Goal: Task Accomplishment & Management: Complete application form

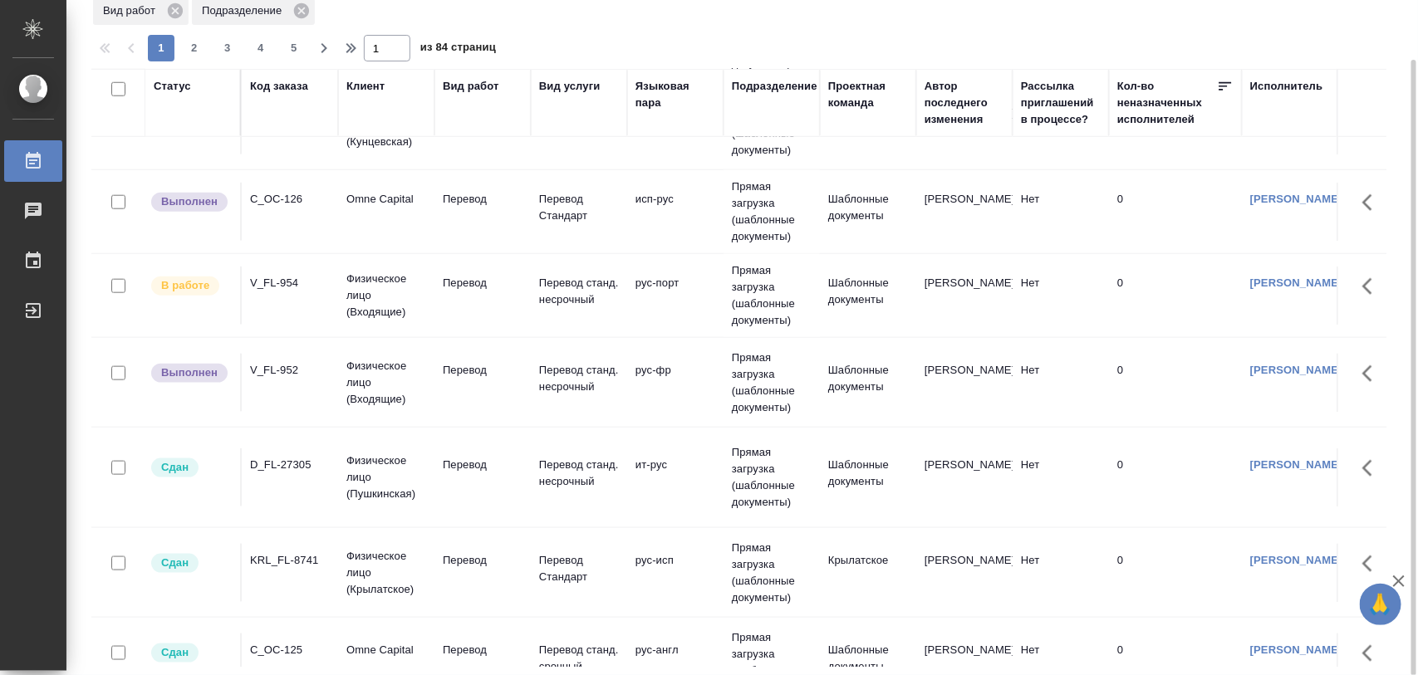
scroll to position [671, 0]
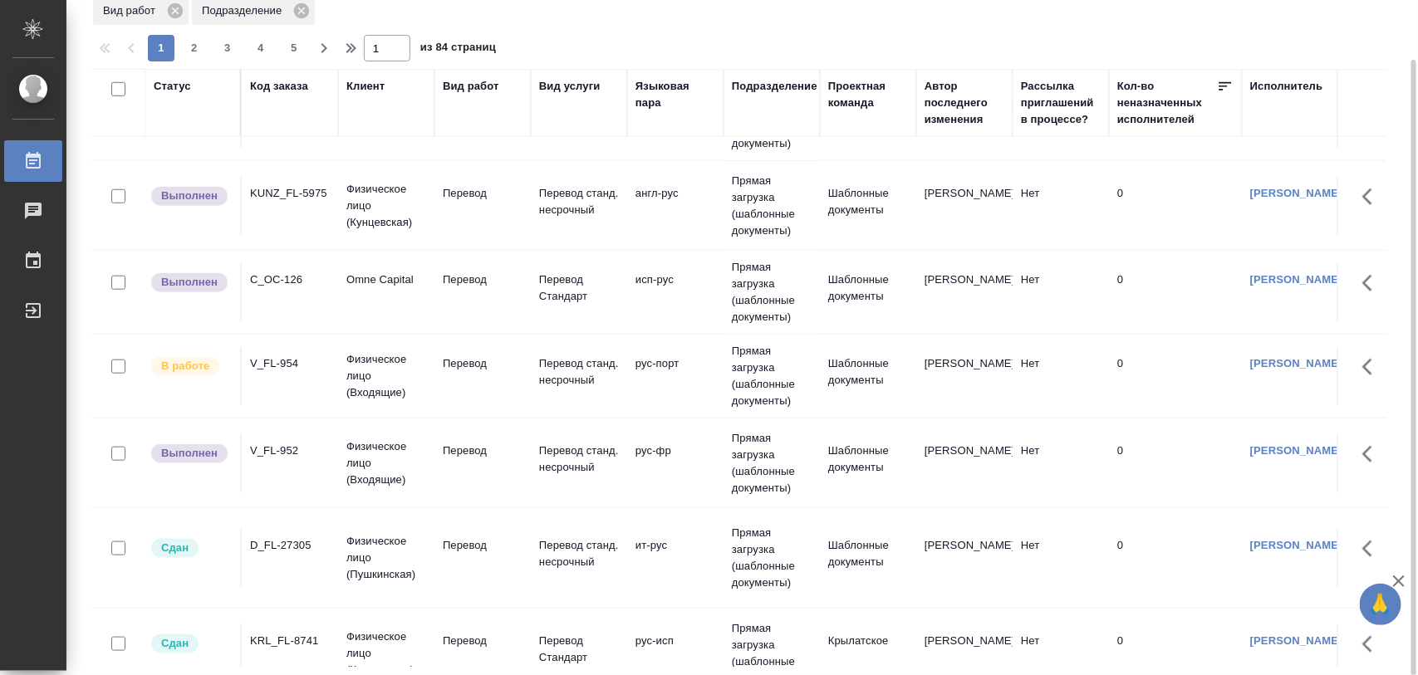
click at [280, 451] on div "V_FL-952" at bounding box center [290, 451] width 80 height 17
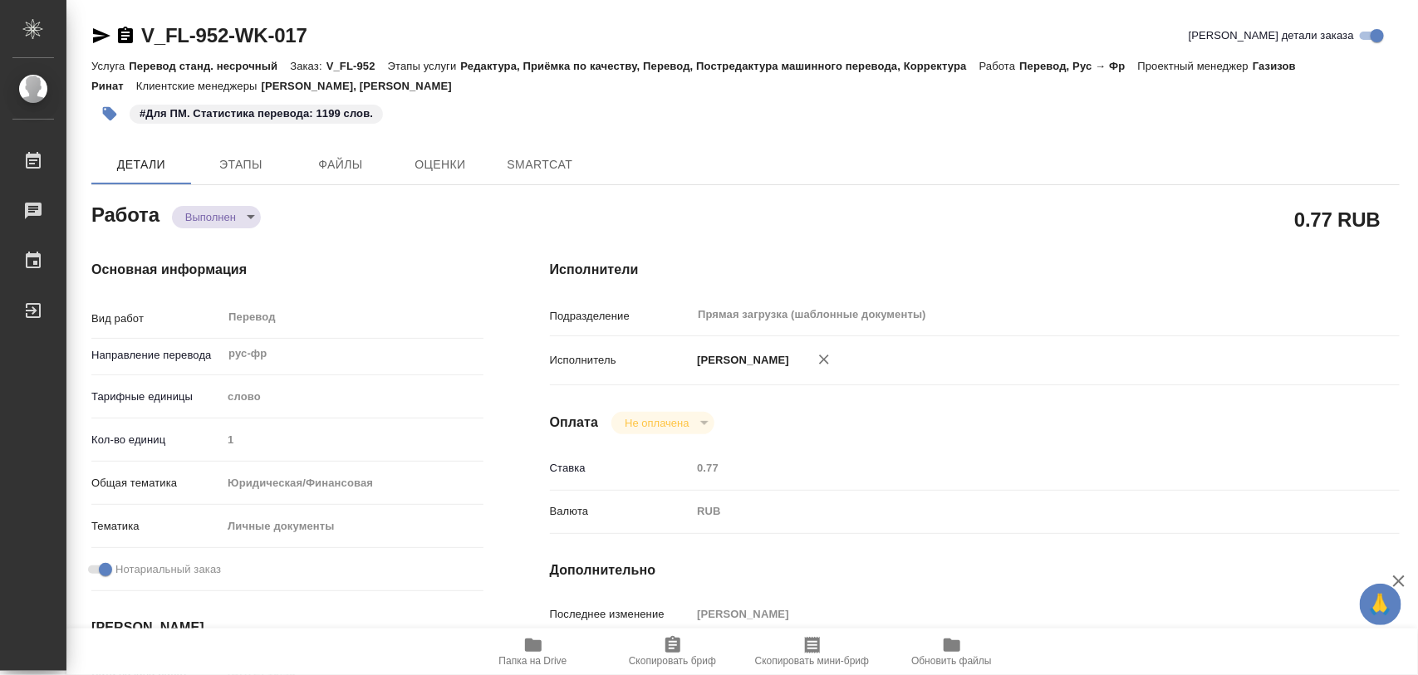
type textarea "x"
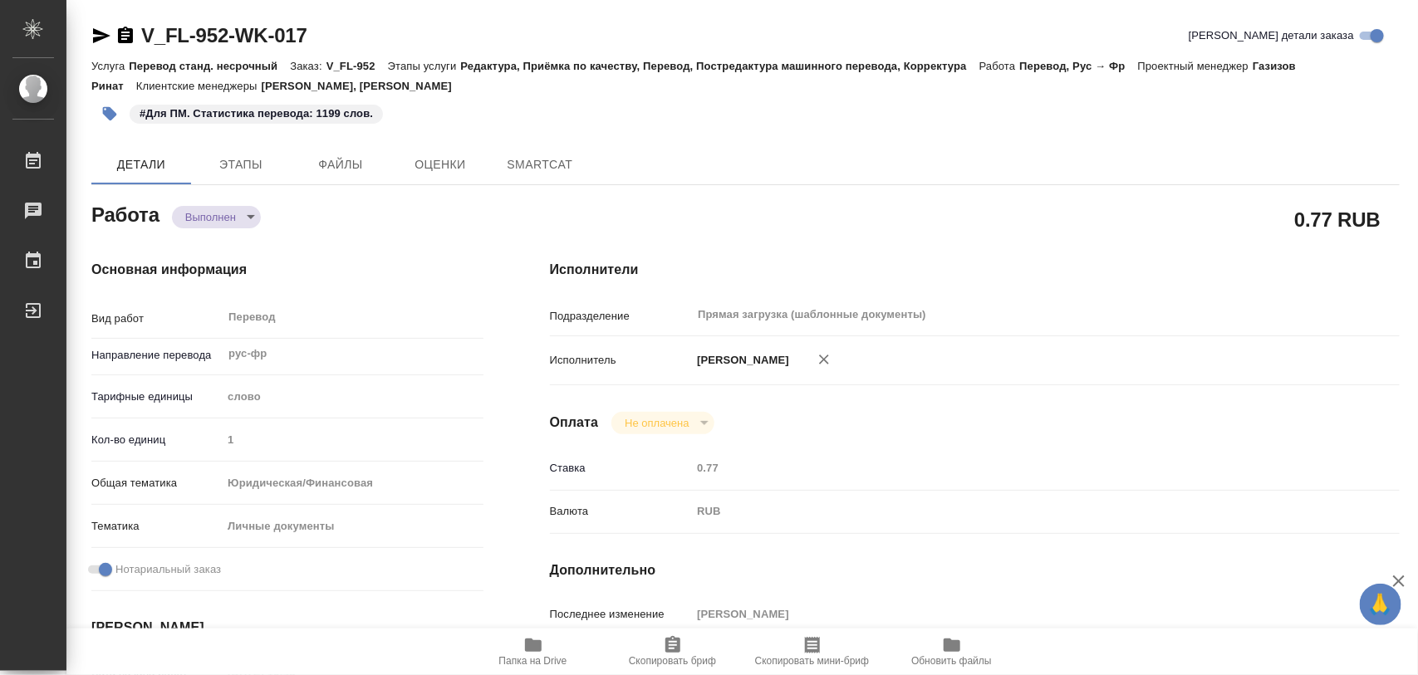
type textarea "x"
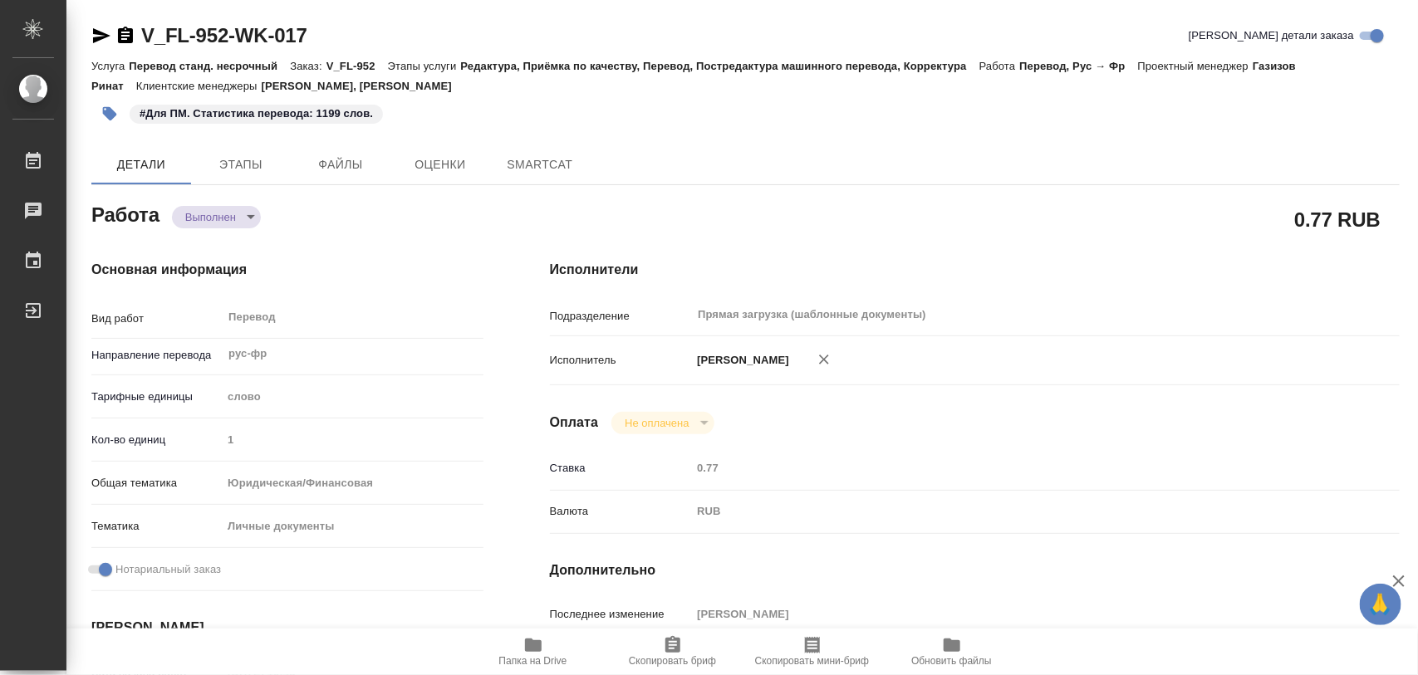
type textarea "x"
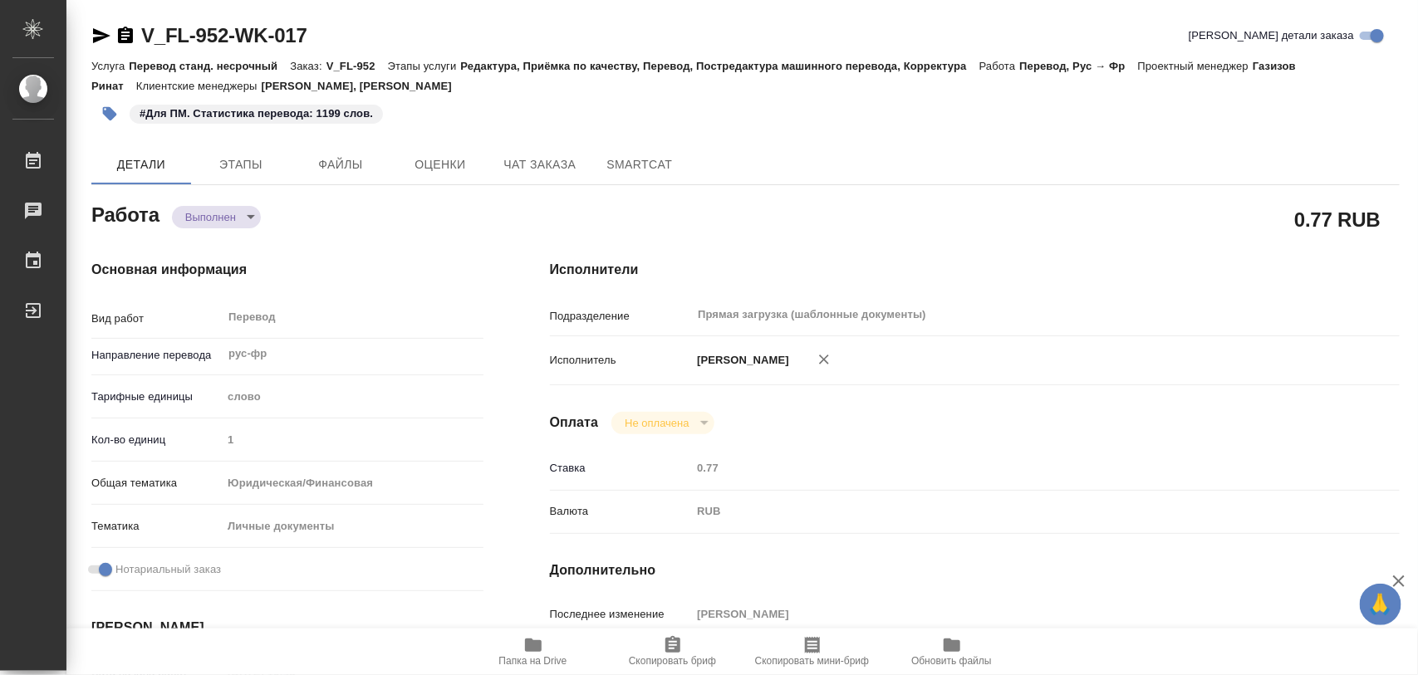
type textarea "x"
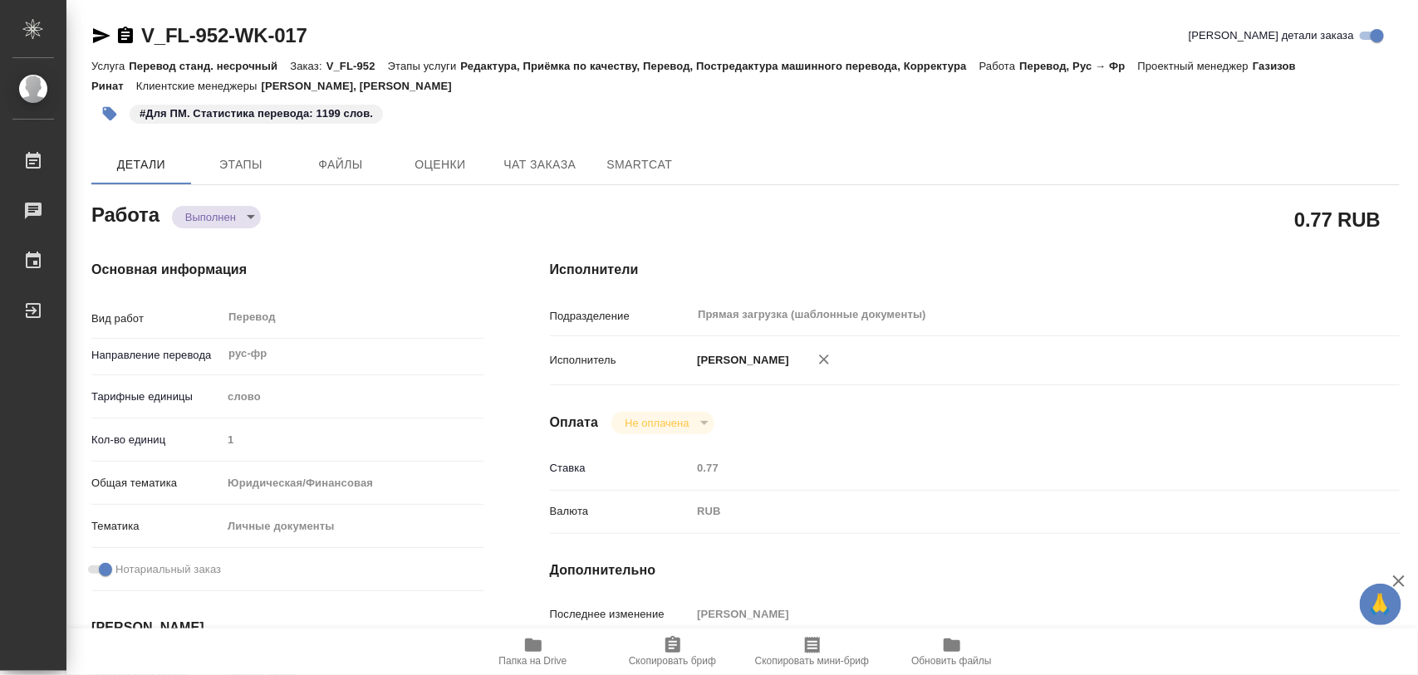
type textarea "x"
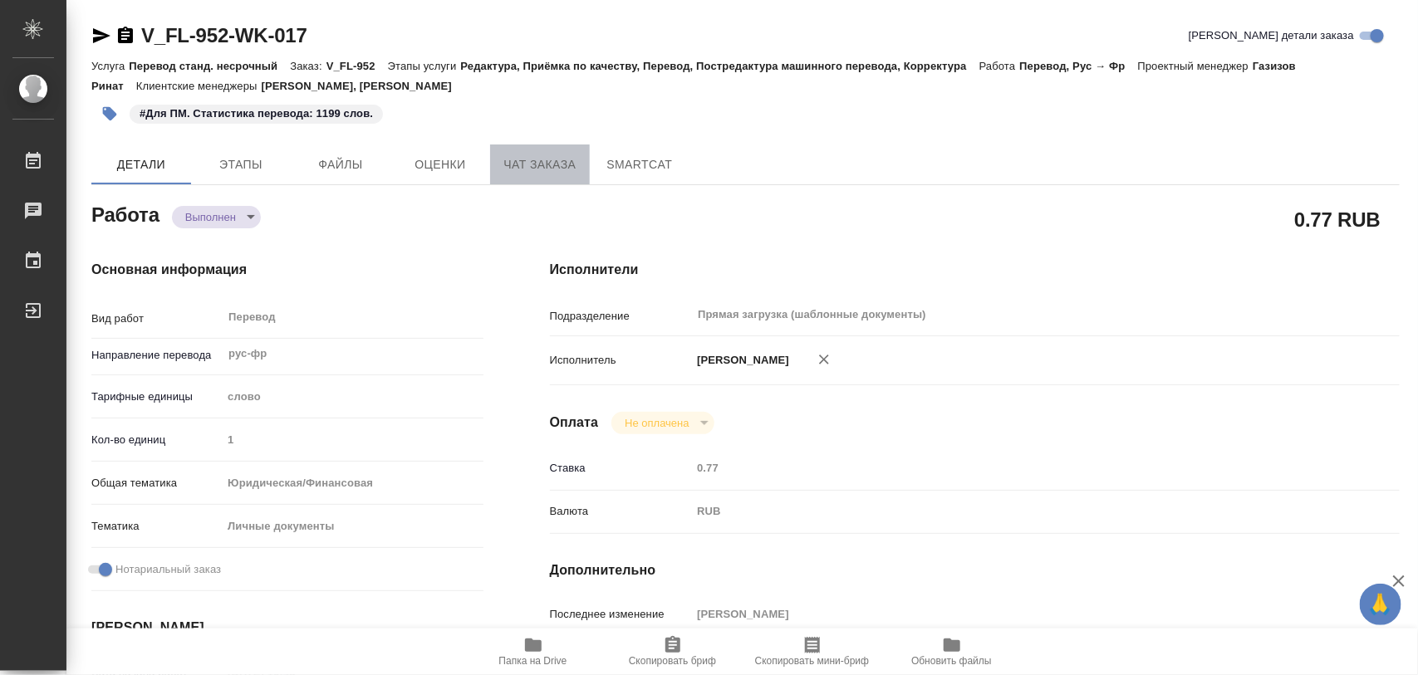
click at [515, 162] on span "Чат заказа" at bounding box center [540, 164] width 80 height 21
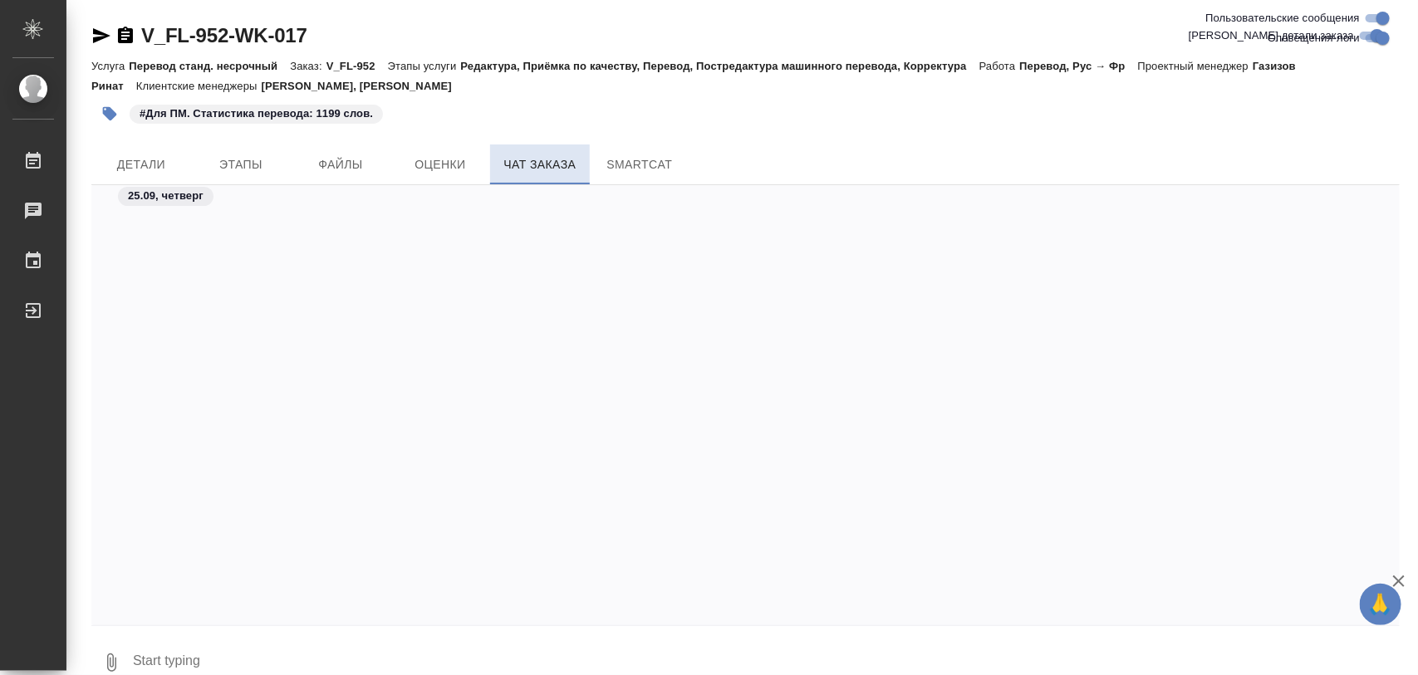
scroll to position [4577, 0]
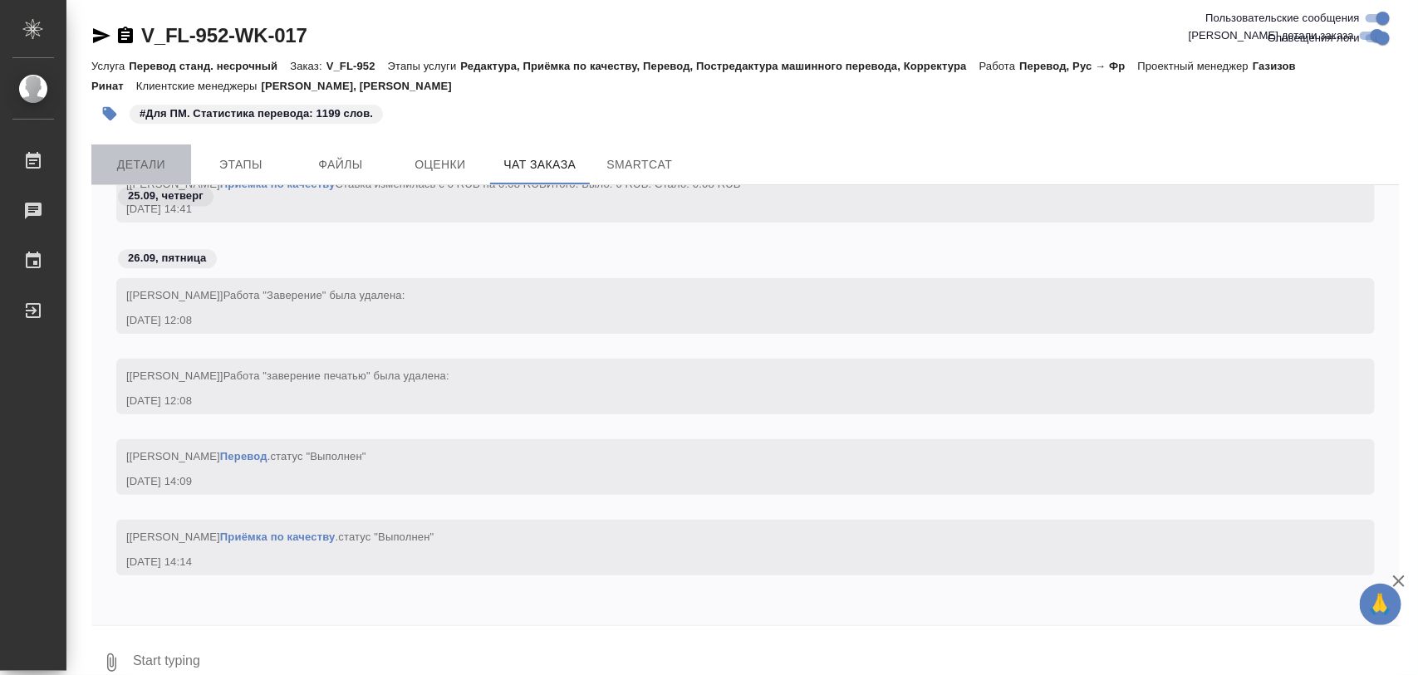
click at [122, 156] on span "Детали" at bounding box center [141, 164] width 80 height 21
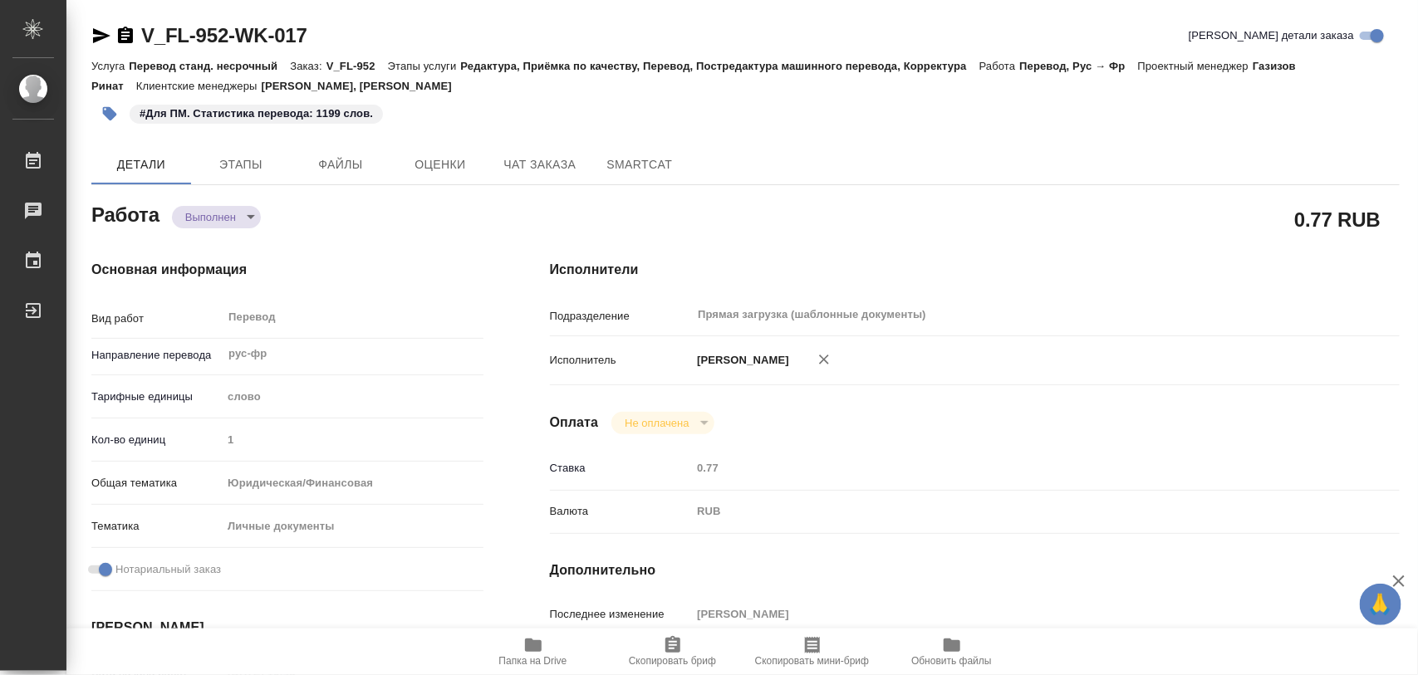
type textarea "x"
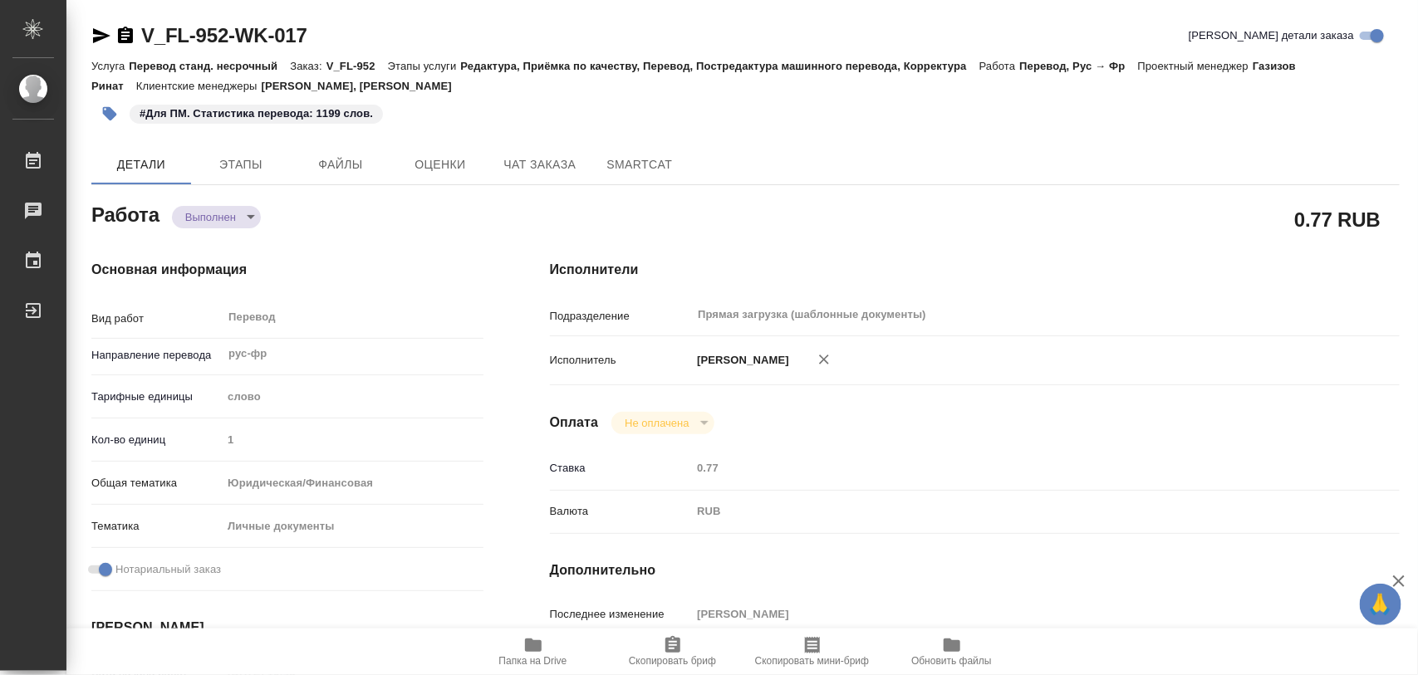
type textarea "x"
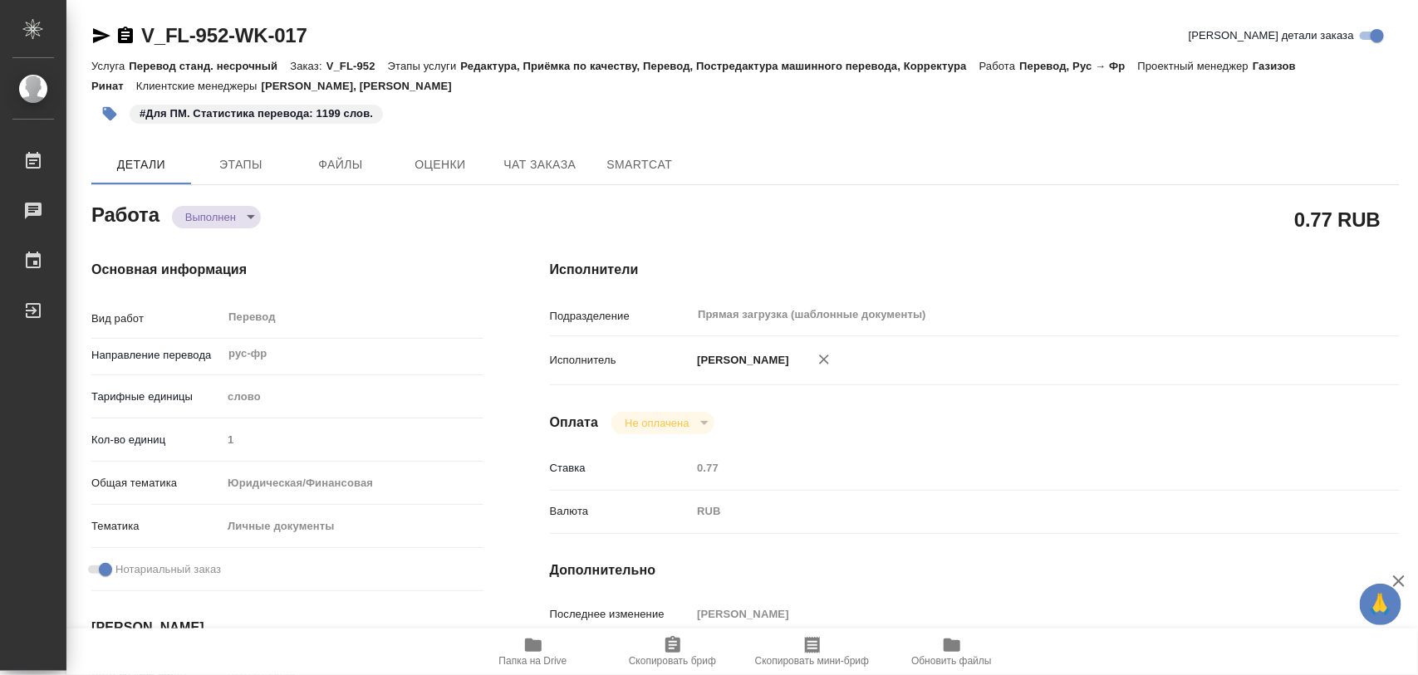
scroll to position [311, 0]
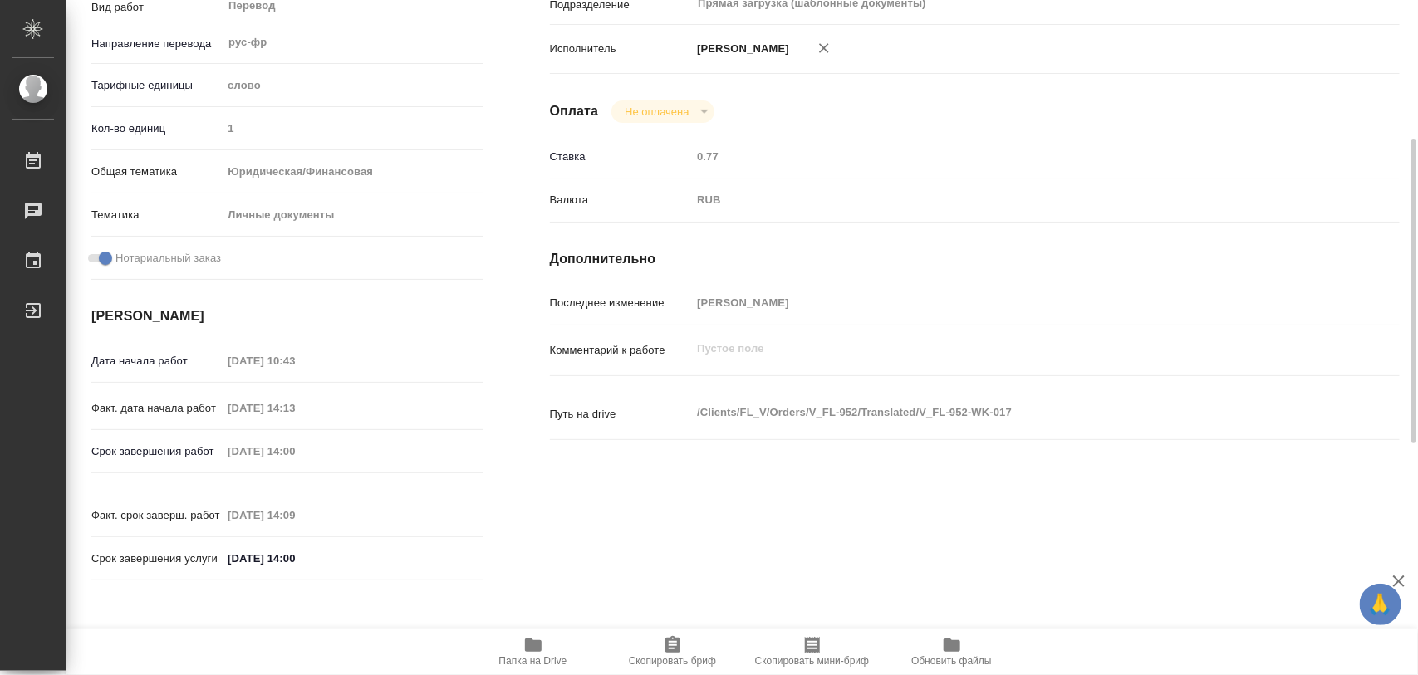
type textarea "x"
